Goal: Obtain resource: Download file/media

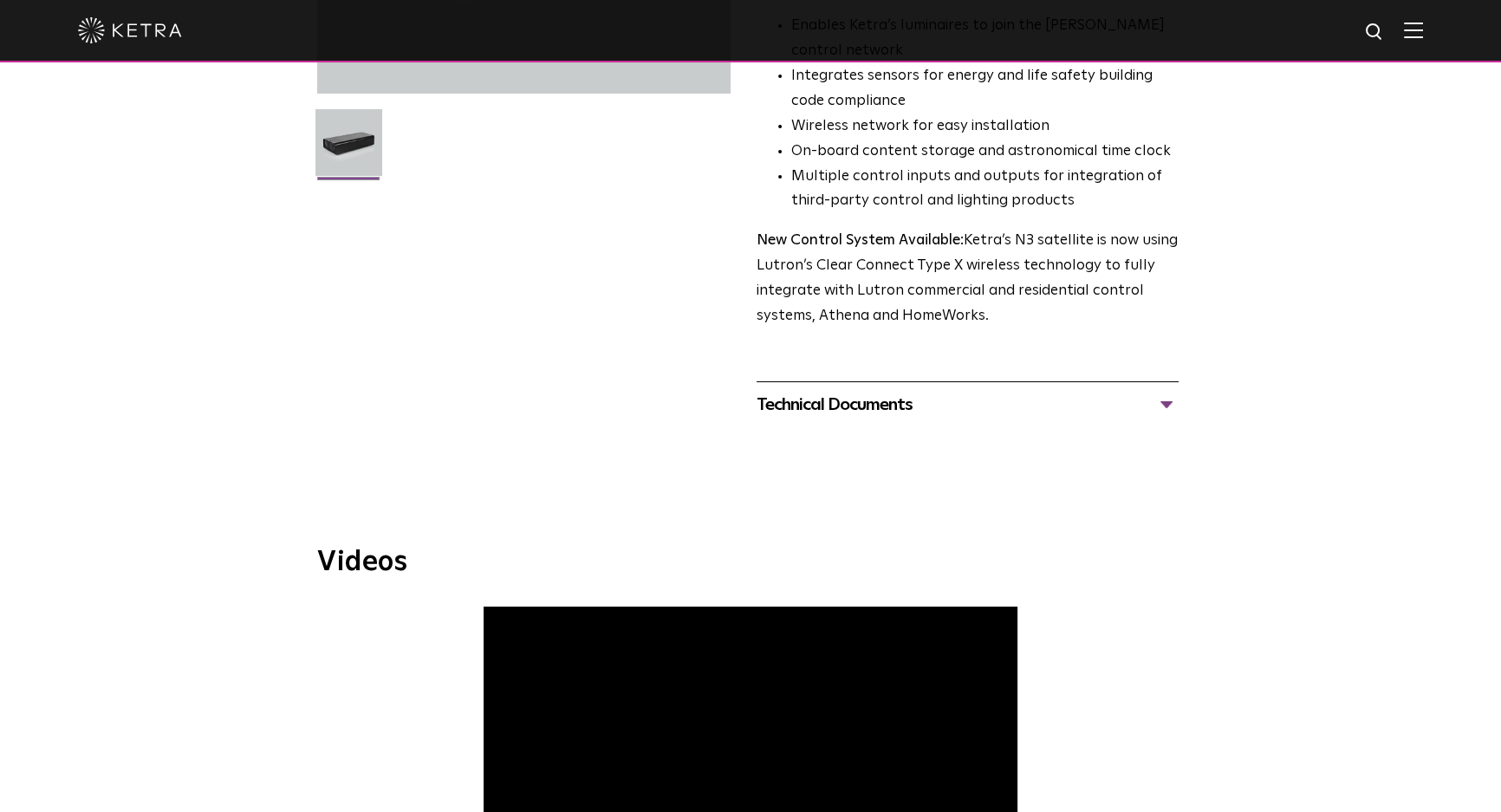
scroll to position [473, 0]
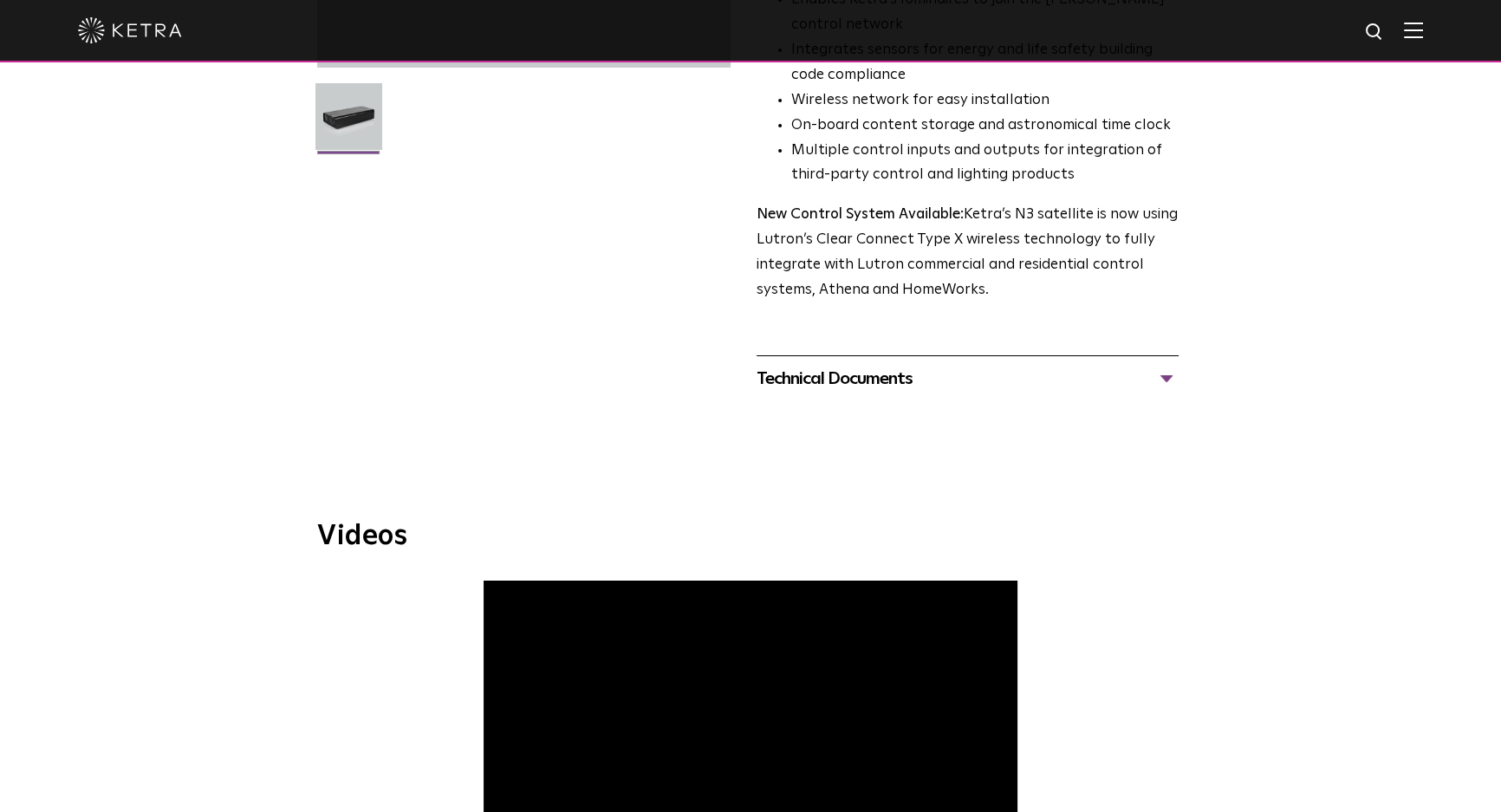
click at [1140, 378] on div "Technical Documents" at bounding box center [967, 378] width 422 height 28
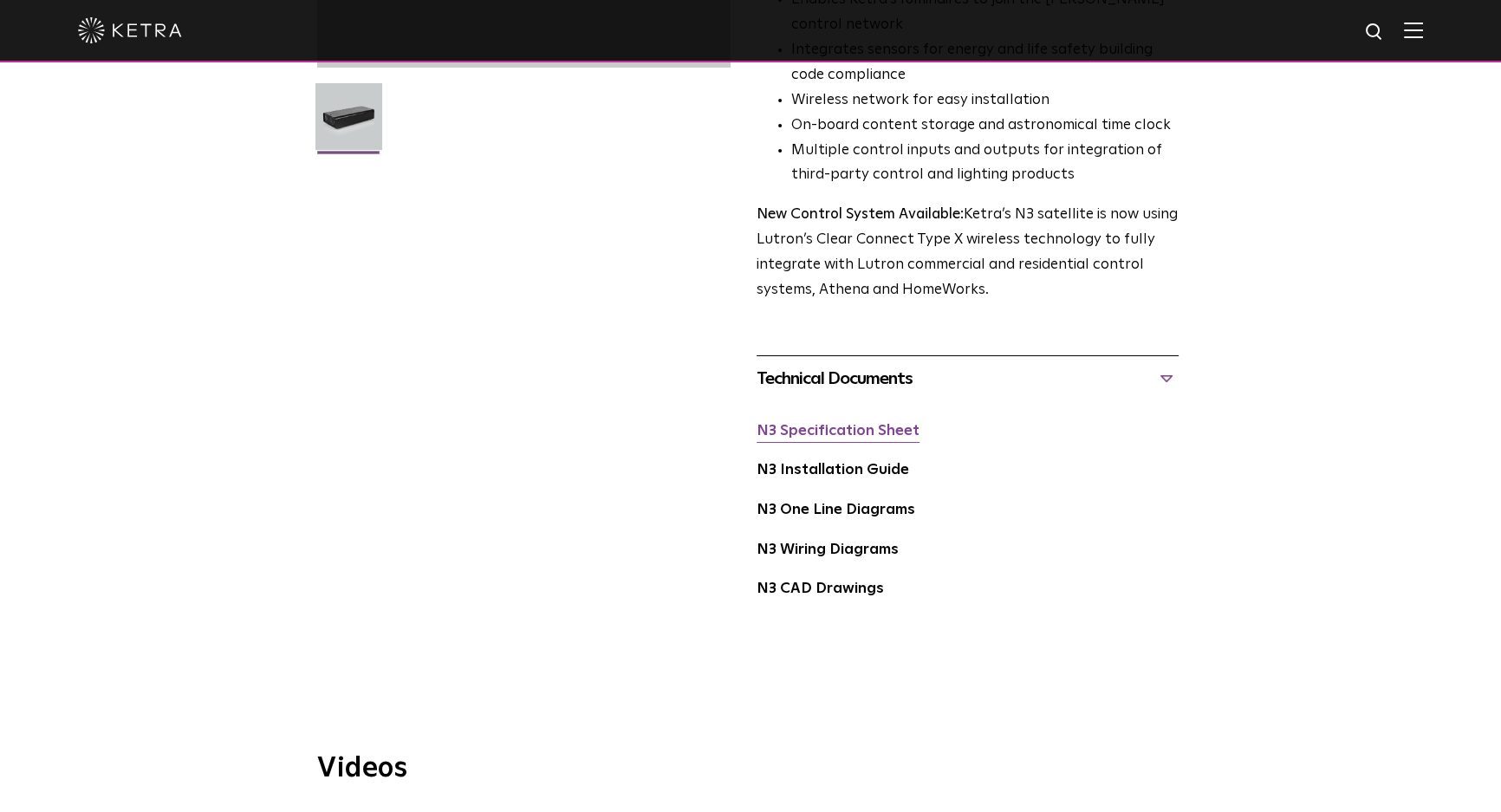
click at [830, 433] on link "N3 Specification Sheet" at bounding box center [837, 431] width 163 height 14
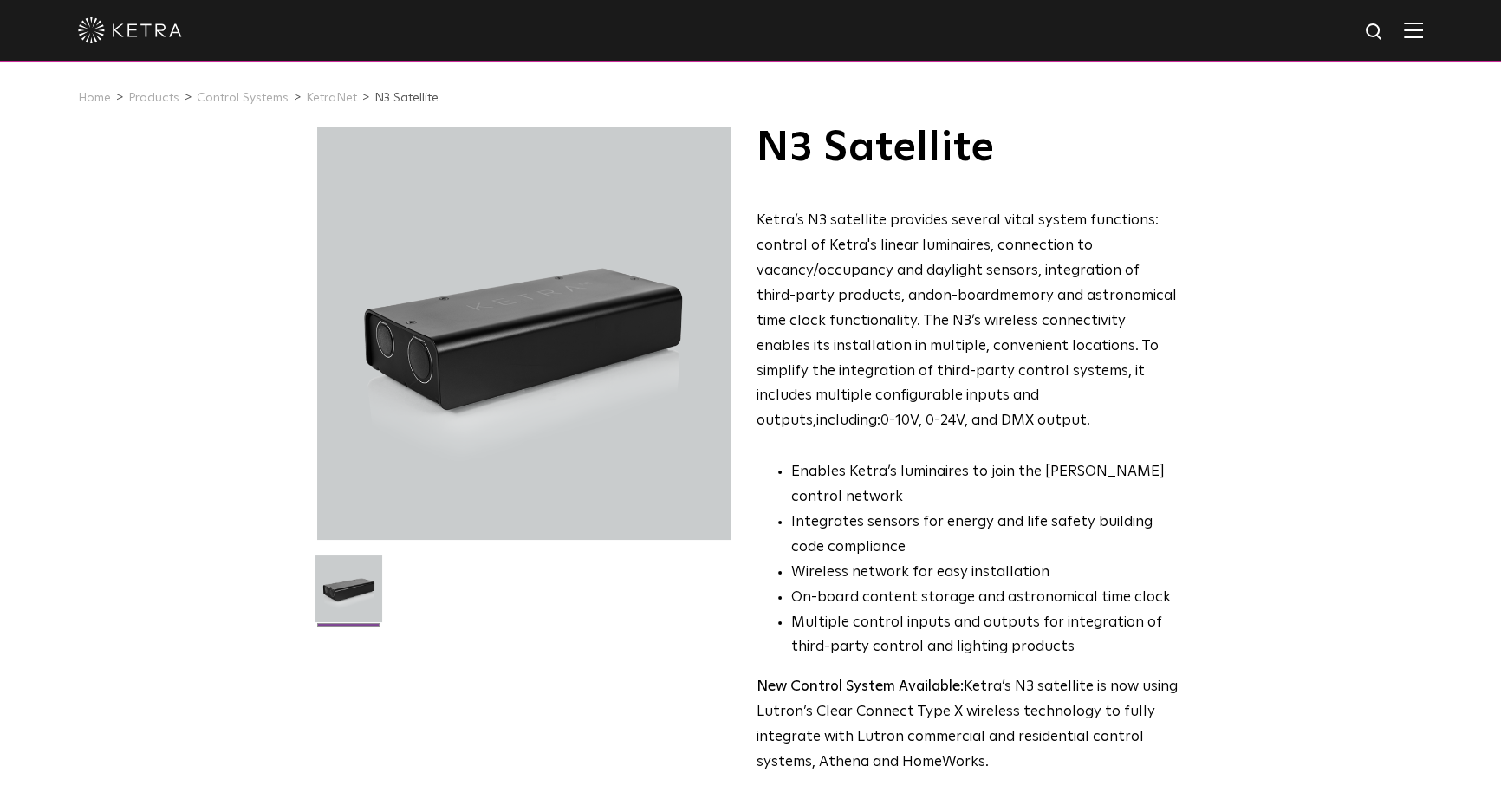
scroll to position [473, 0]
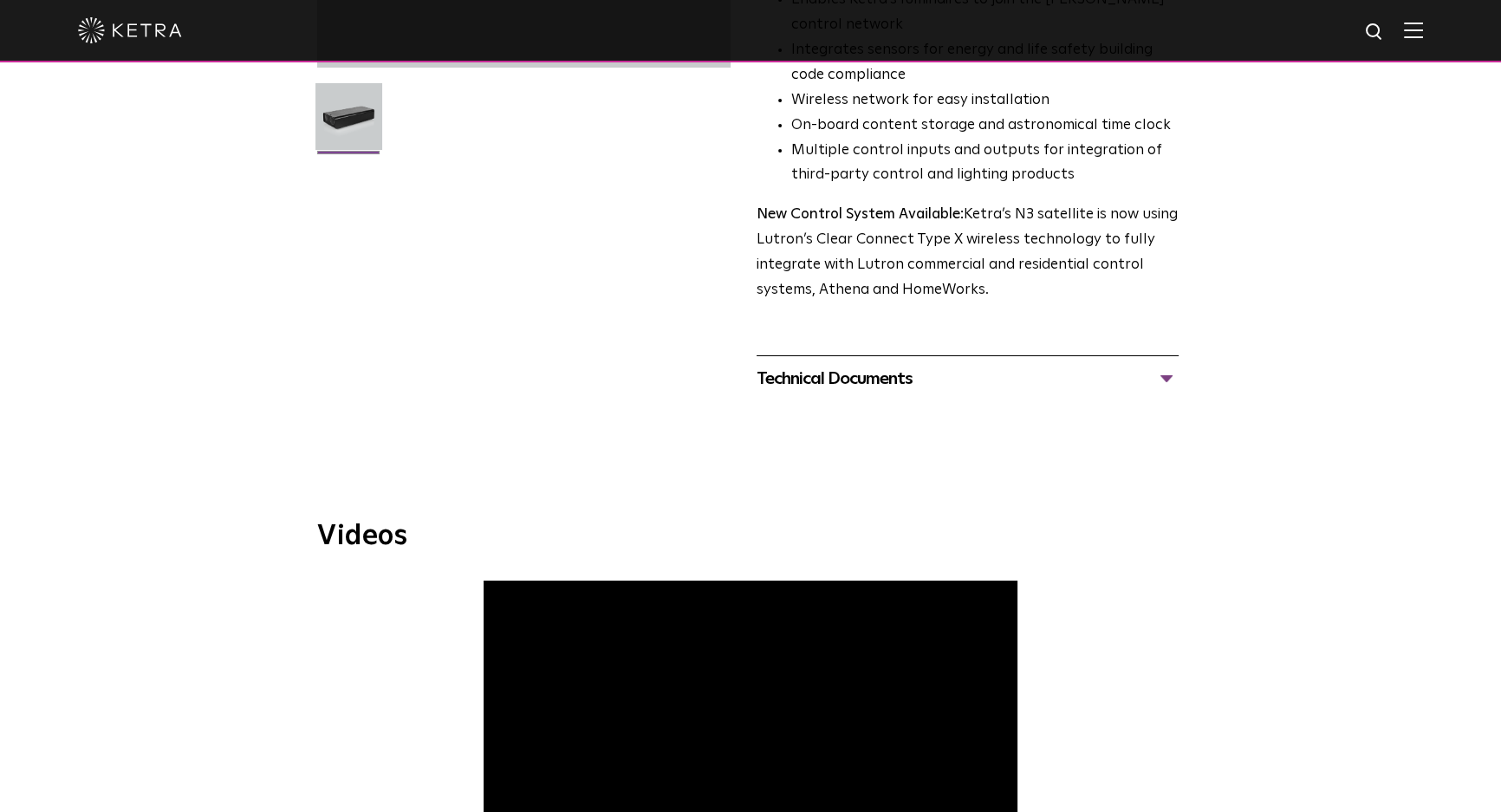
click at [859, 387] on div "Technical Documents" at bounding box center [967, 378] width 422 height 28
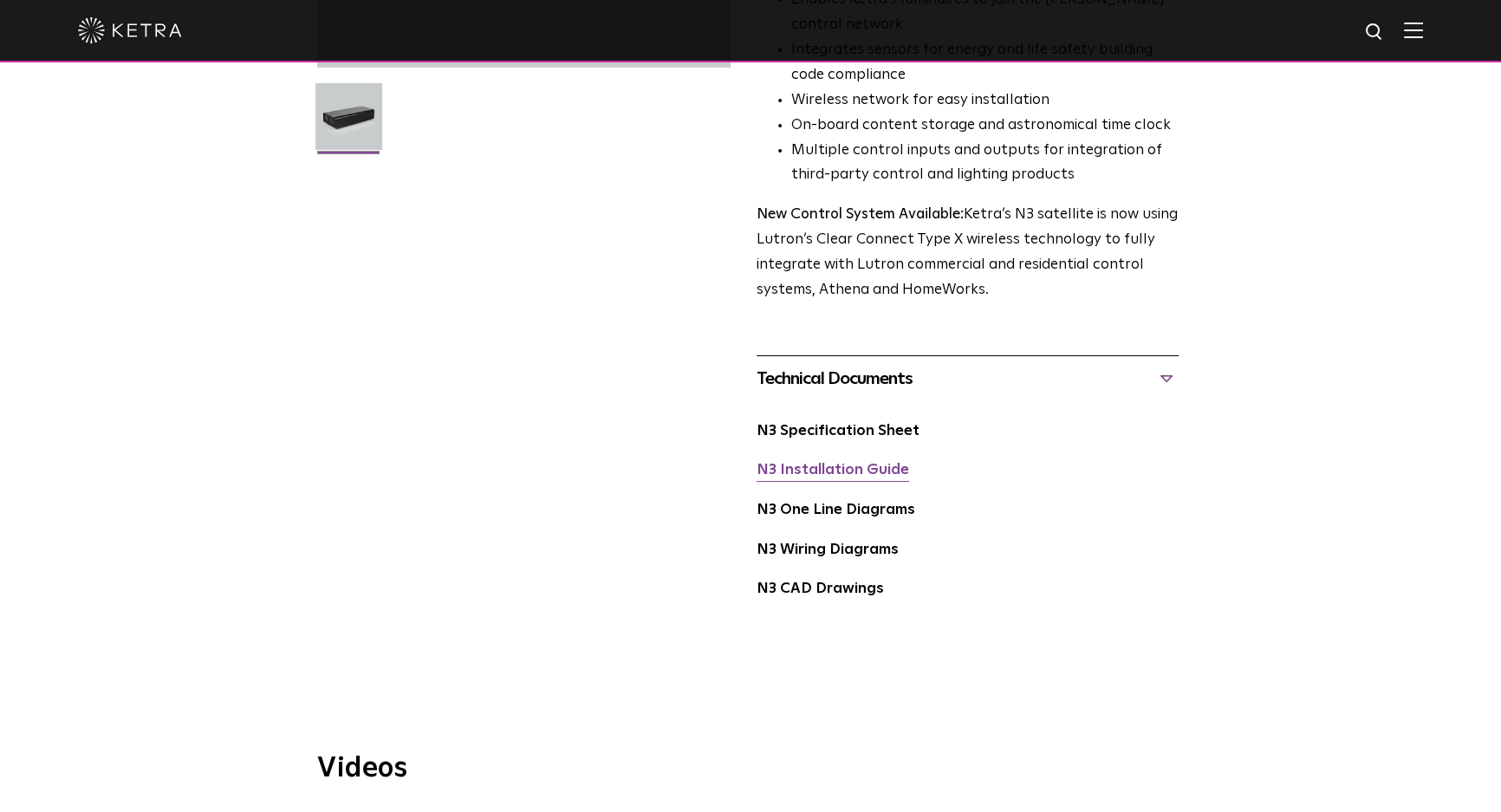
click at [830, 472] on link "N3 Installation Guide" at bounding box center [832, 470] width 152 height 14
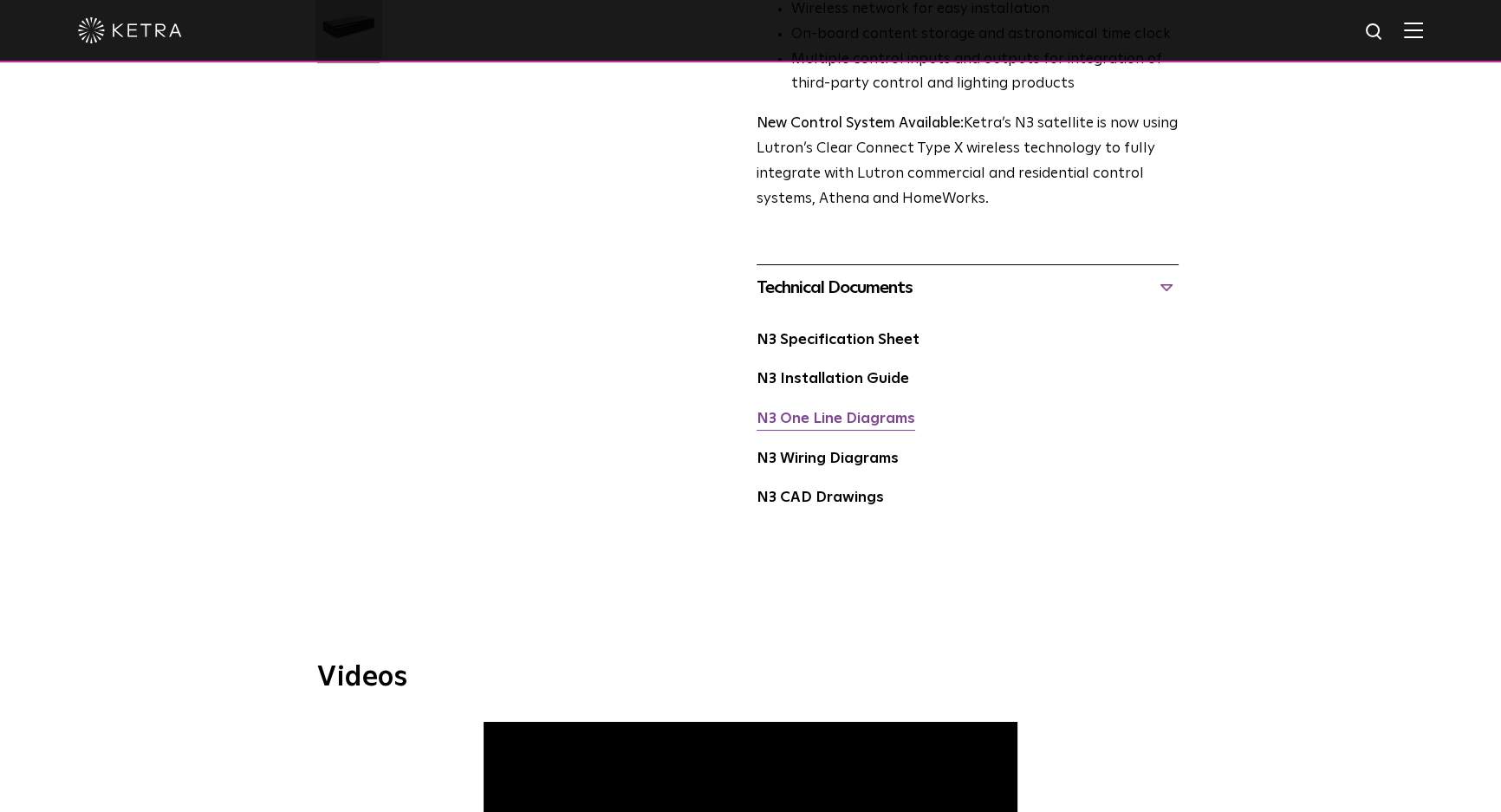
scroll to position [394, 0]
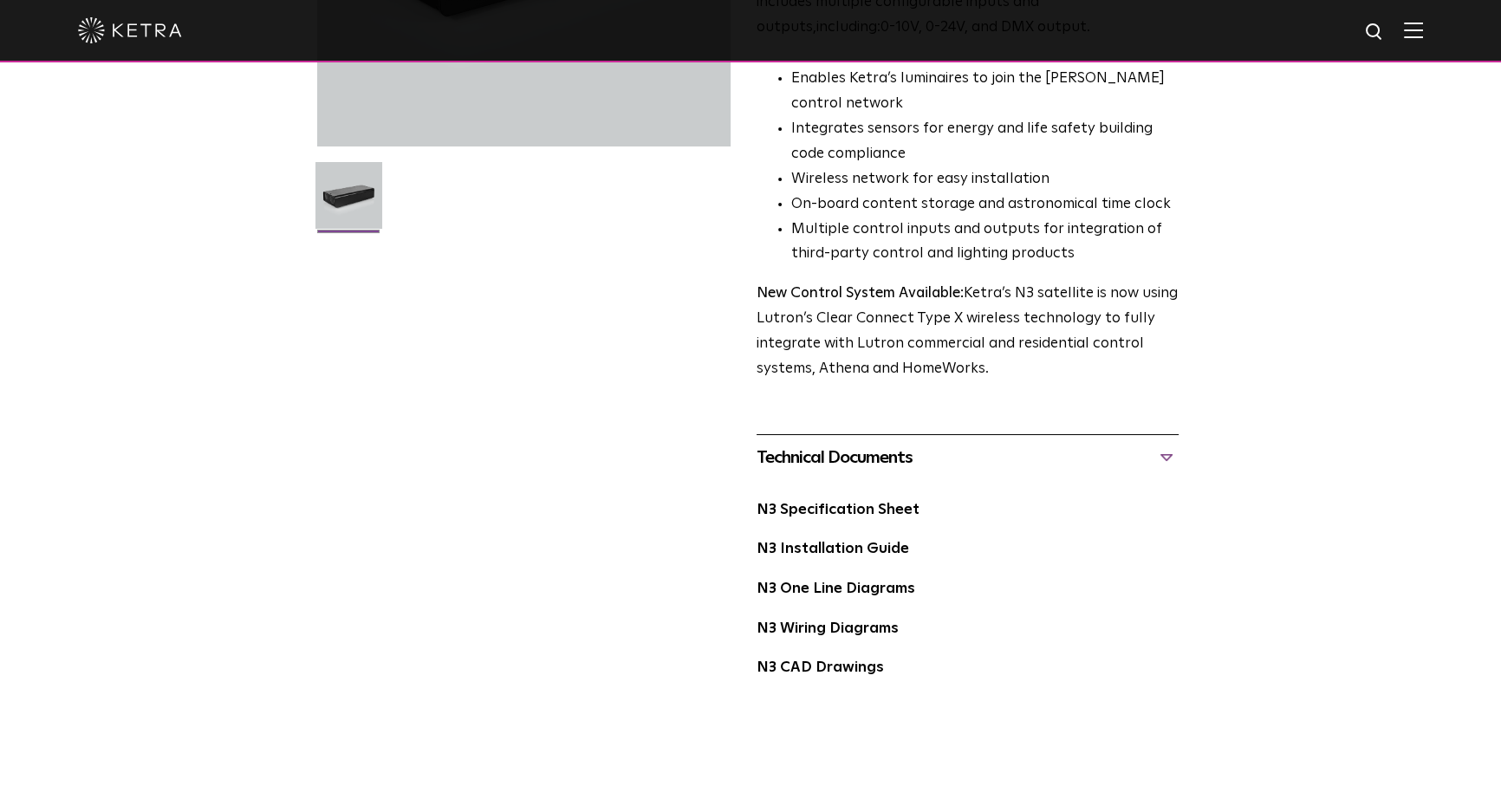
click at [1171, 454] on div "Technical Documents" at bounding box center [967, 456] width 422 height 28
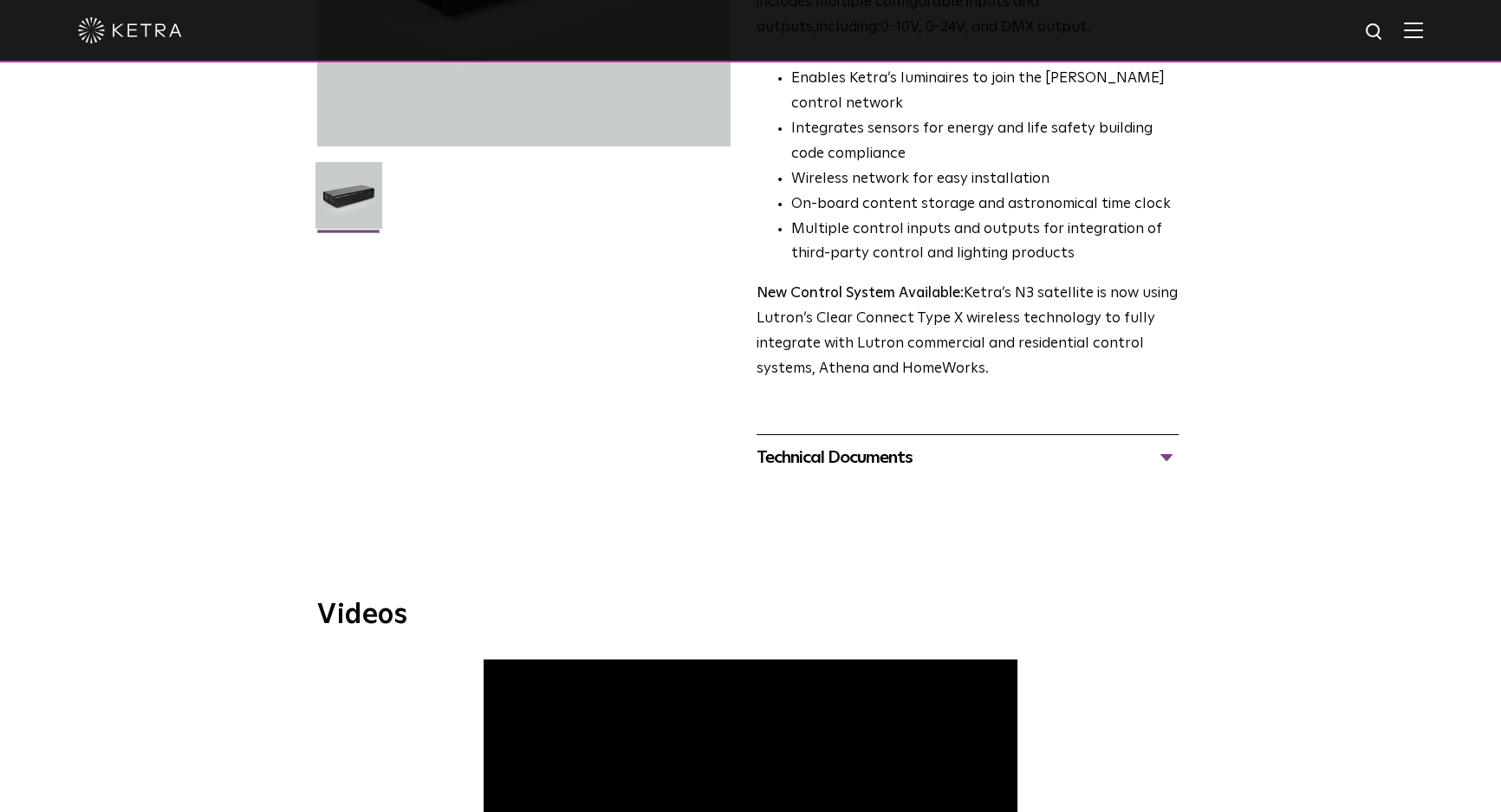
click at [1170, 454] on div "Technical Documents" at bounding box center [967, 456] width 422 height 28
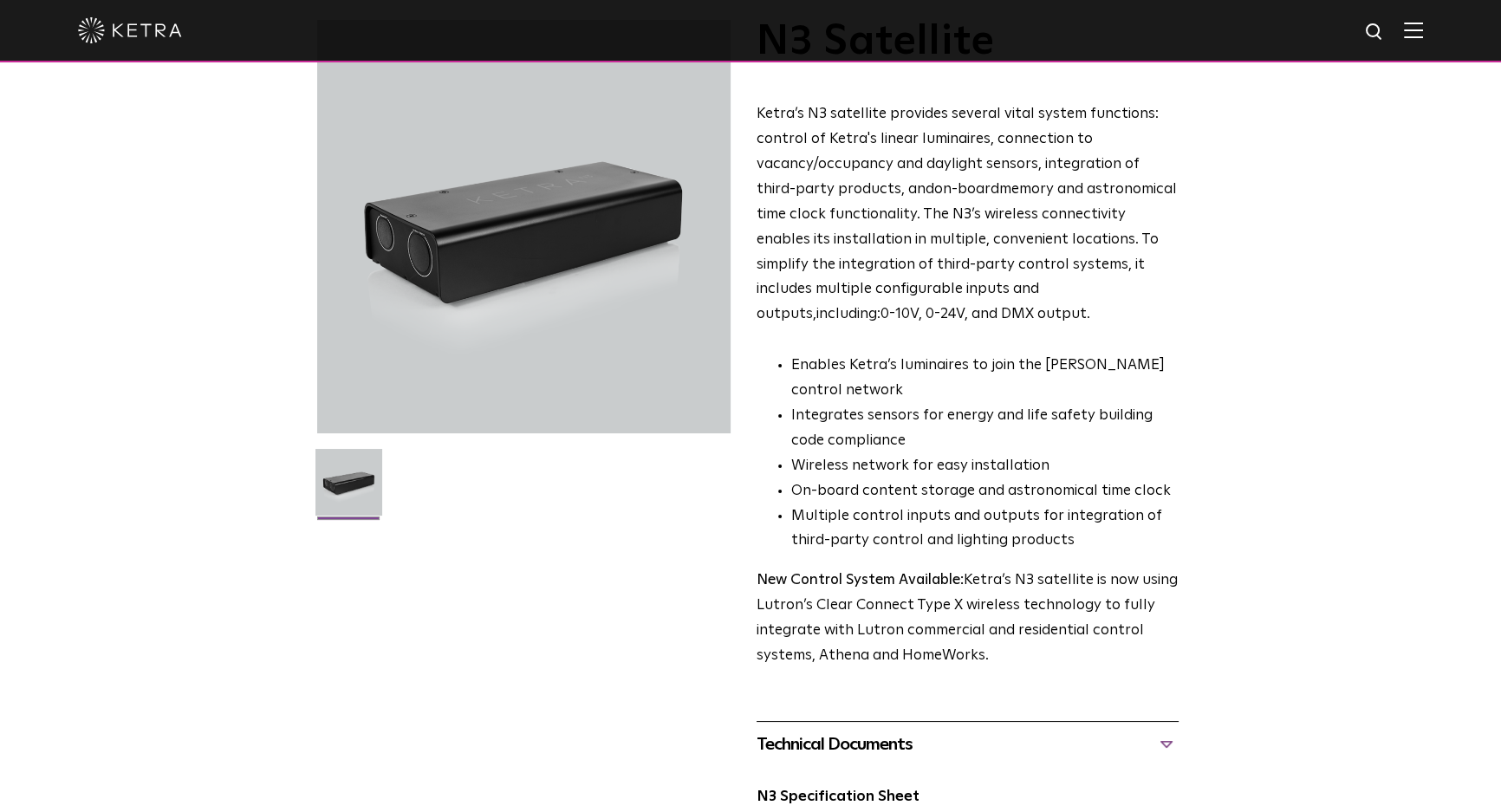
scroll to position [0, 0]
